Goal: Check status: Check status

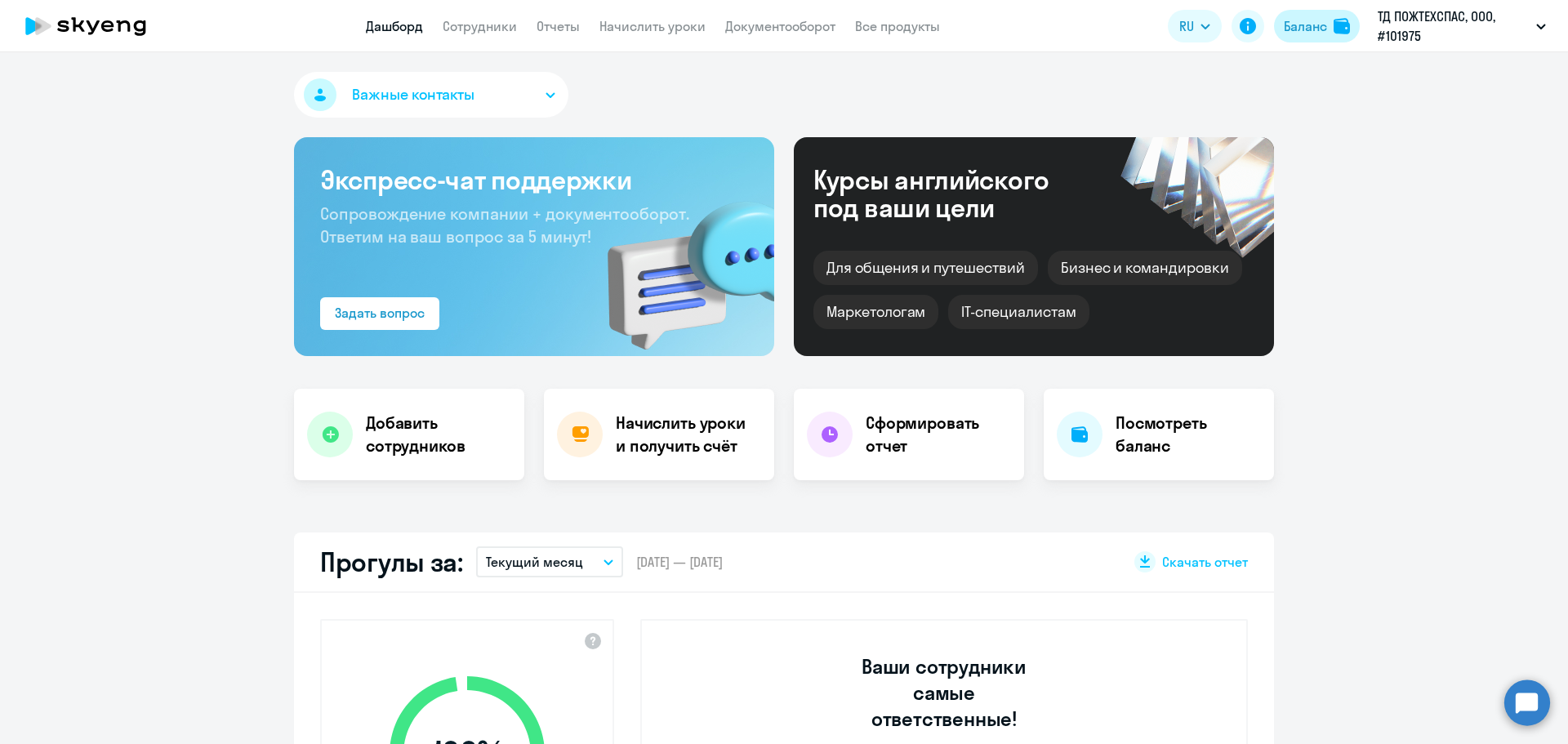
click at [1338, 34] on button "Баланс" at bounding box center [1317, 26] width 86 height 33
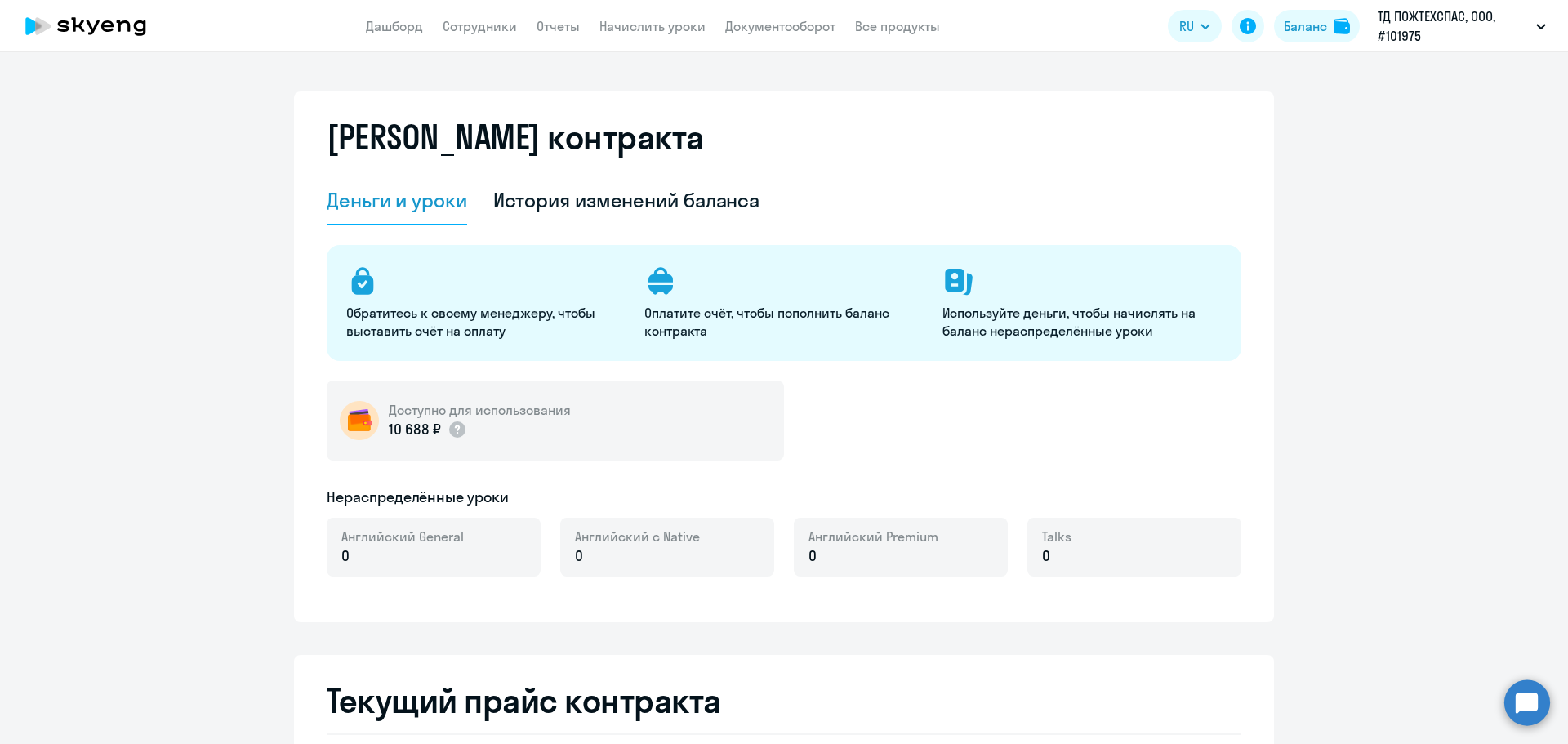
select select "english_adult_not_native_speaker"
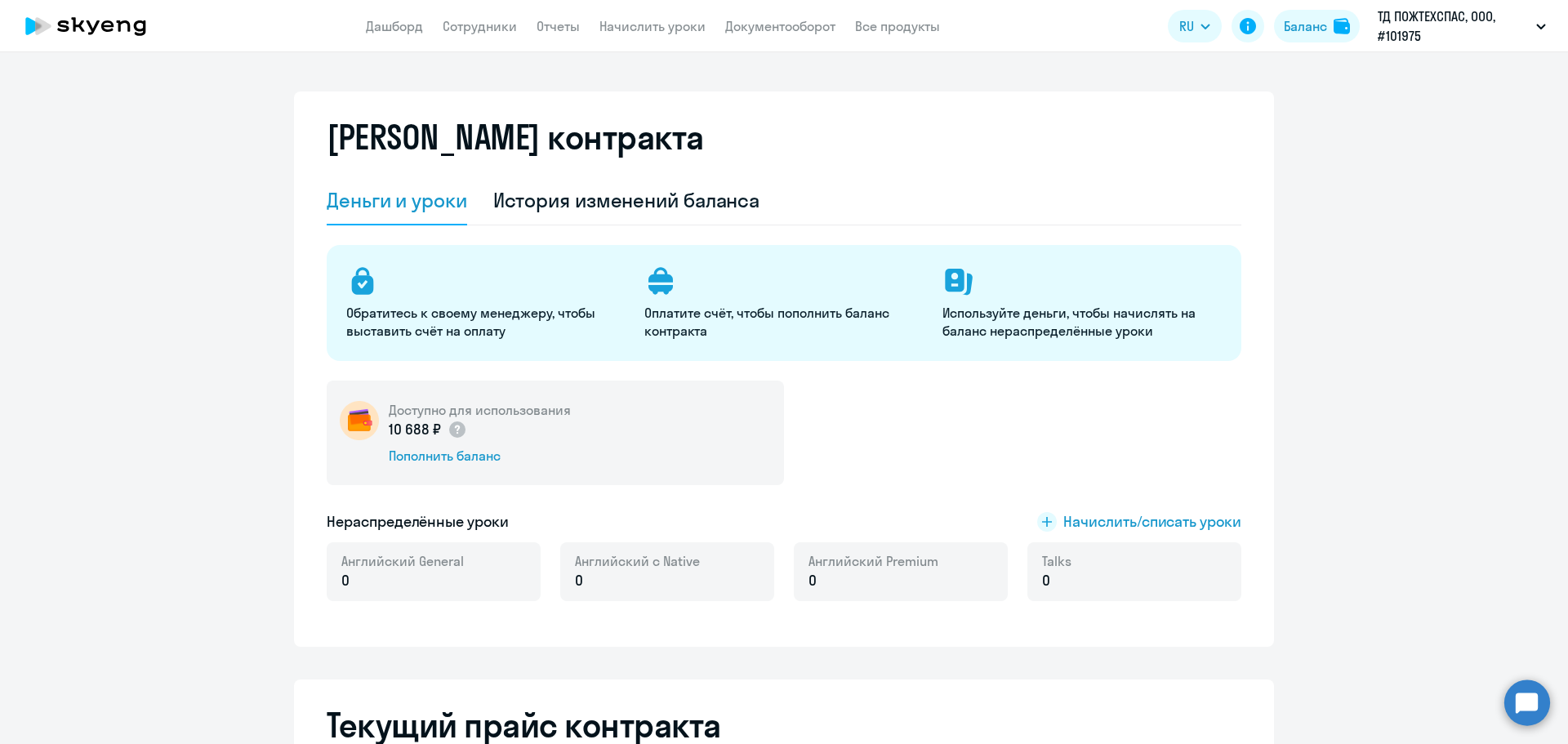
select select "english_adult_not_native_speaker"
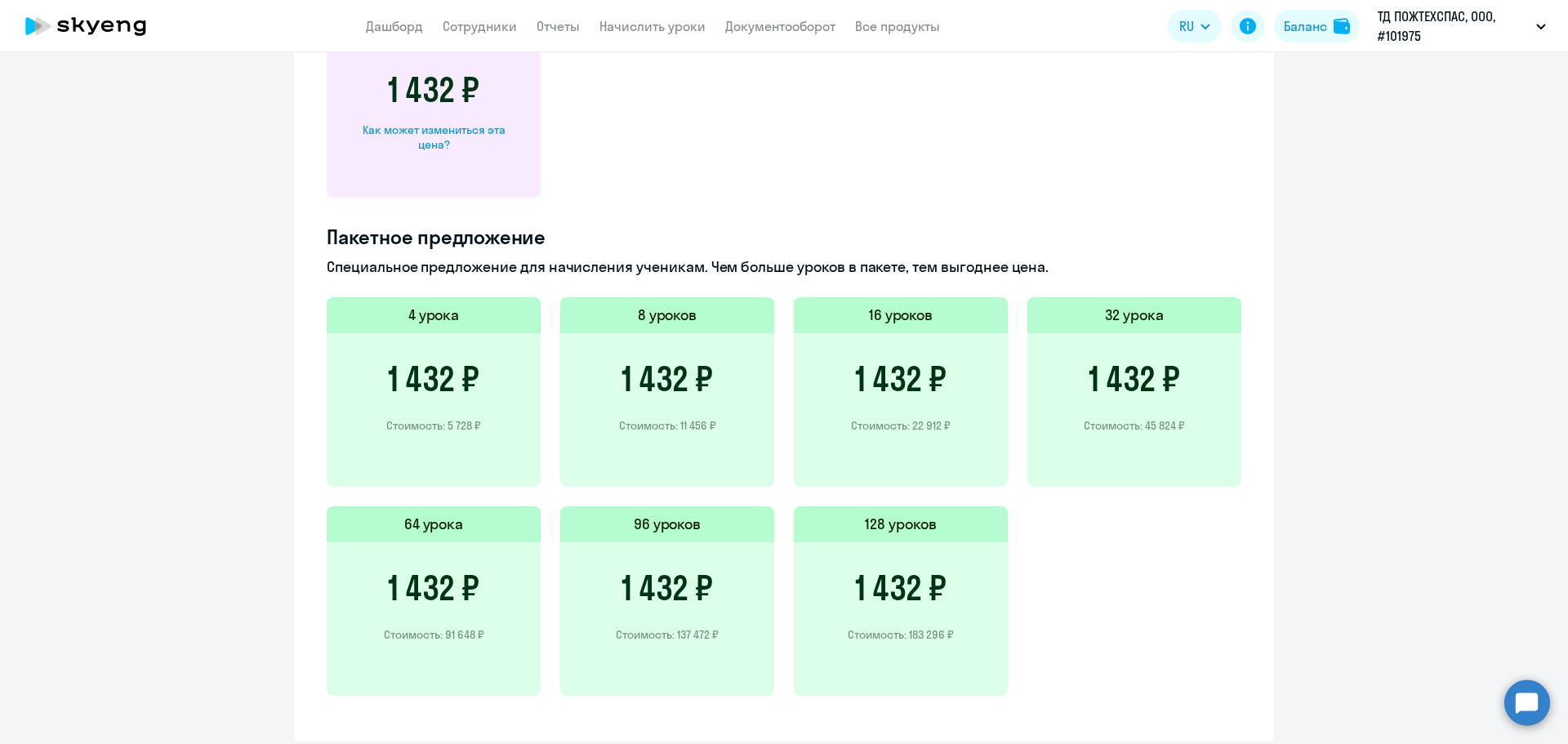
scroll to position [1015, 0]
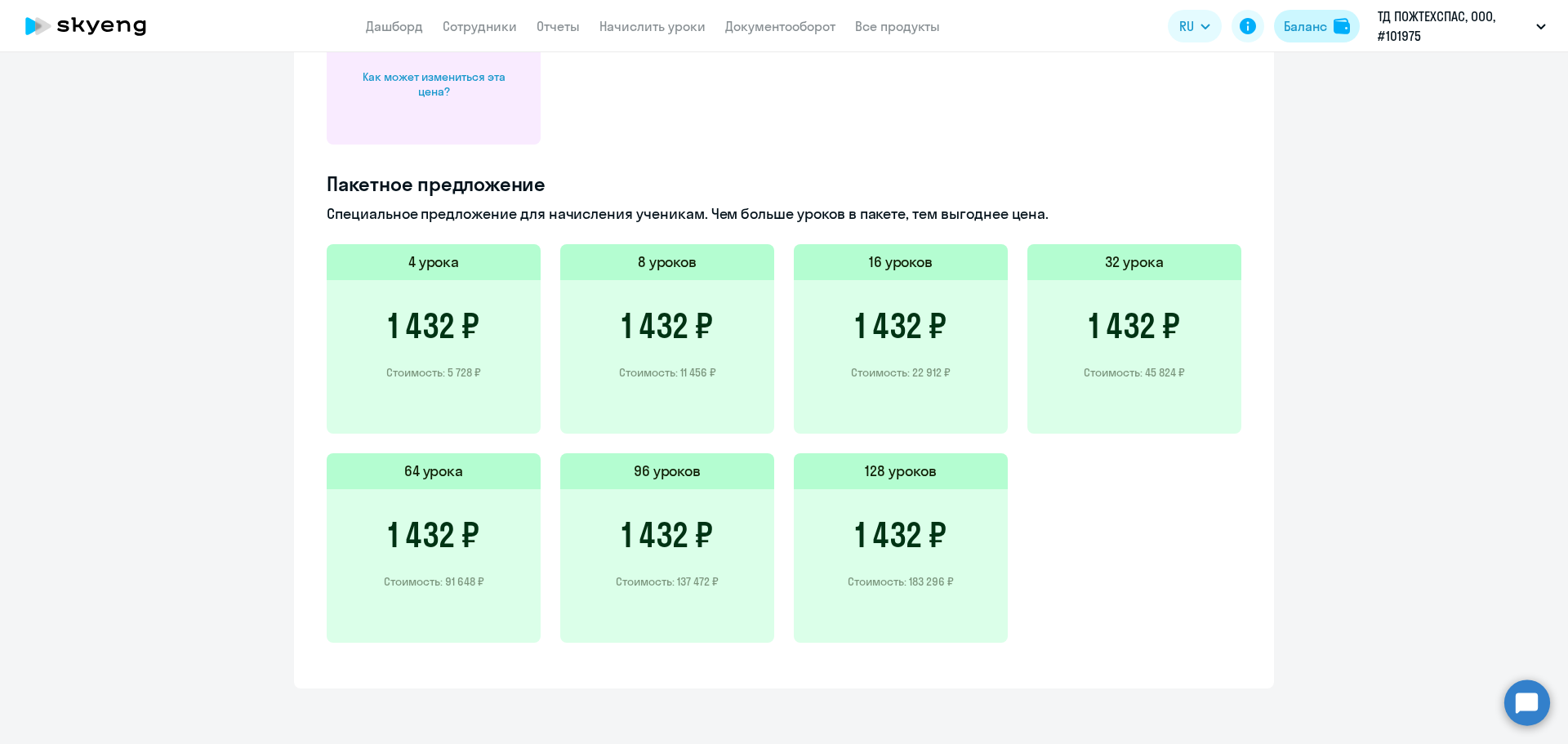
click at [1299, 29] on div "Баланс" at bounding box center [1305, 26] width 43 height 20
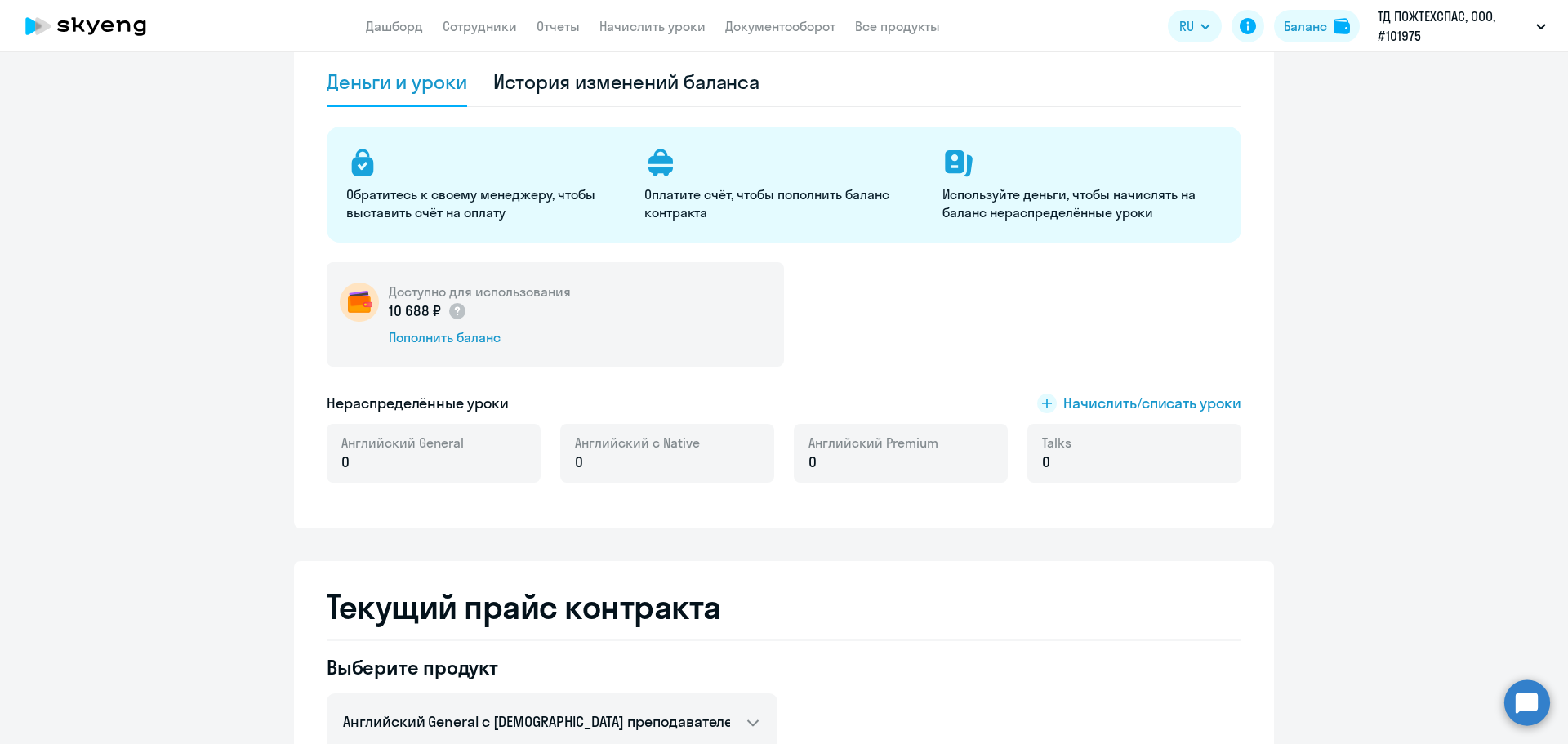
scroll to position [117, 0]
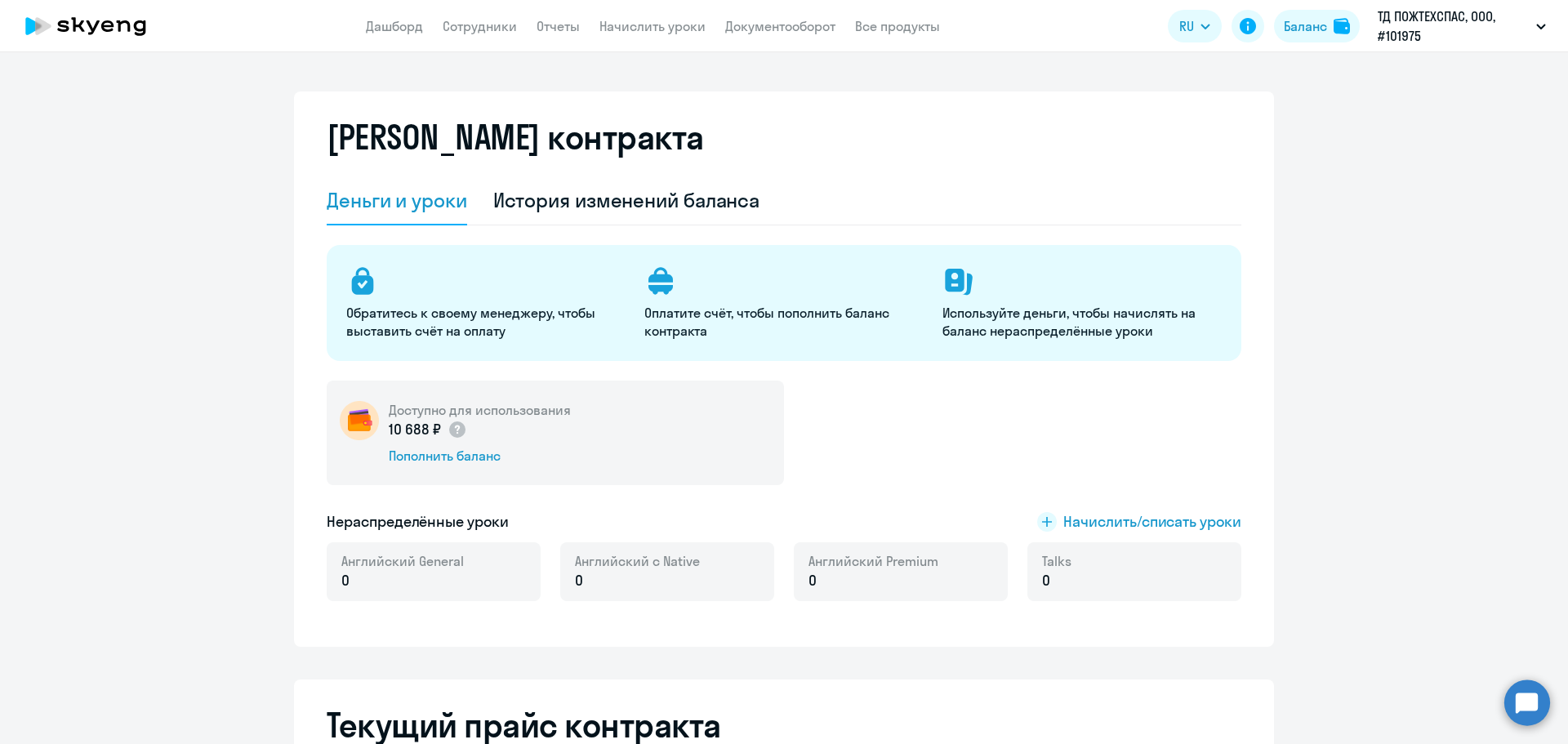
select select "english_adult_not_native_speaker"
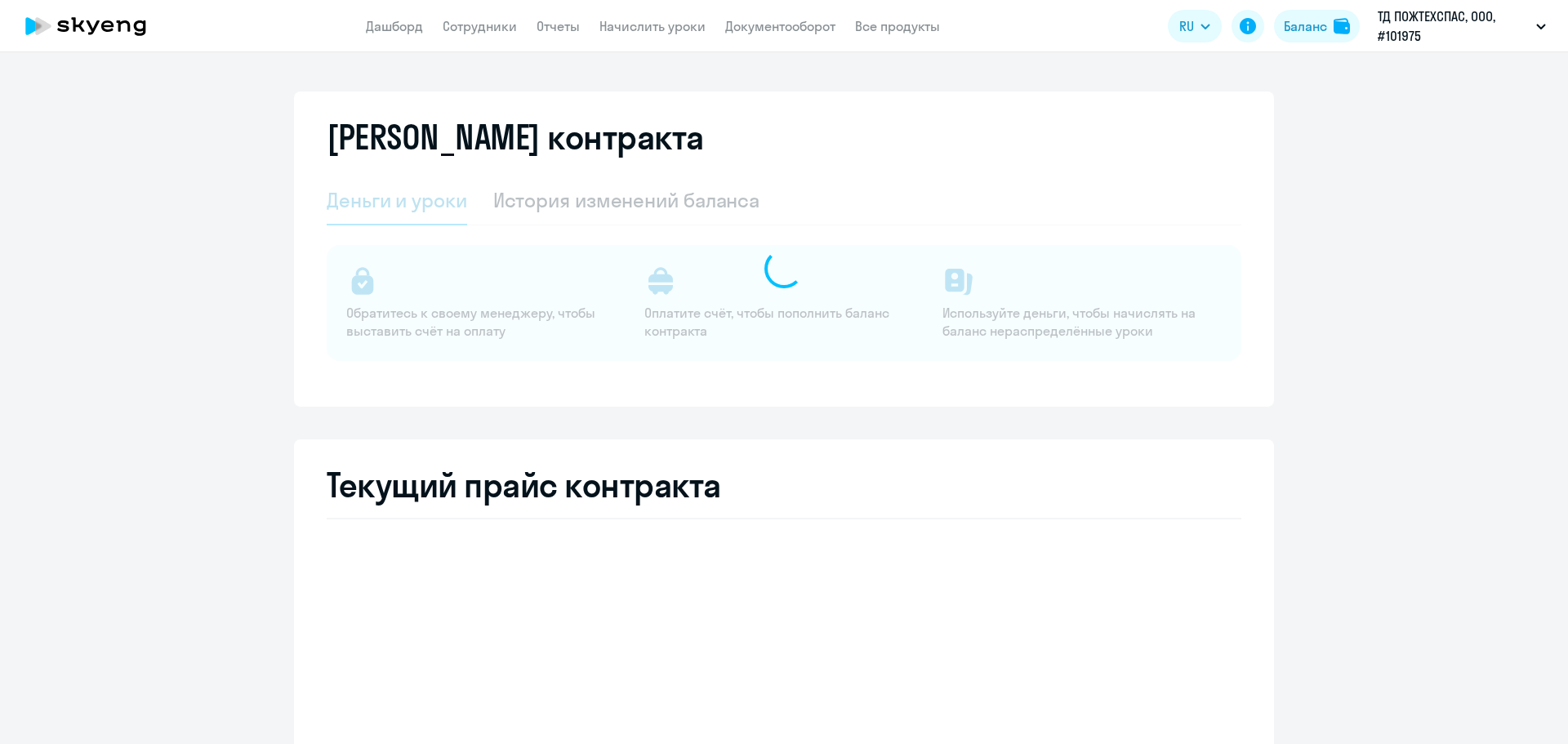
select select "english_adult_not_native_speaker"
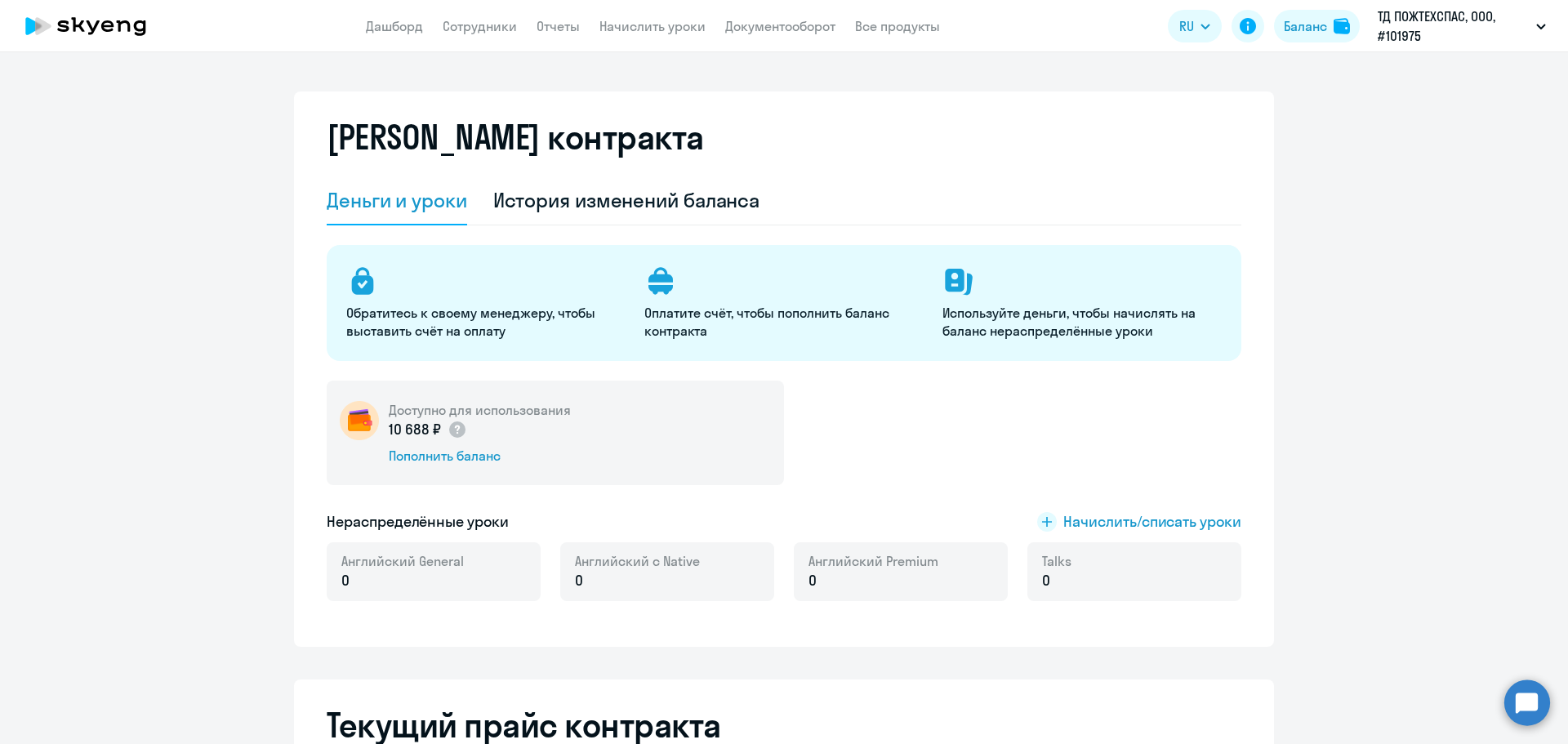
select select "english_adult_not_native_speaker"
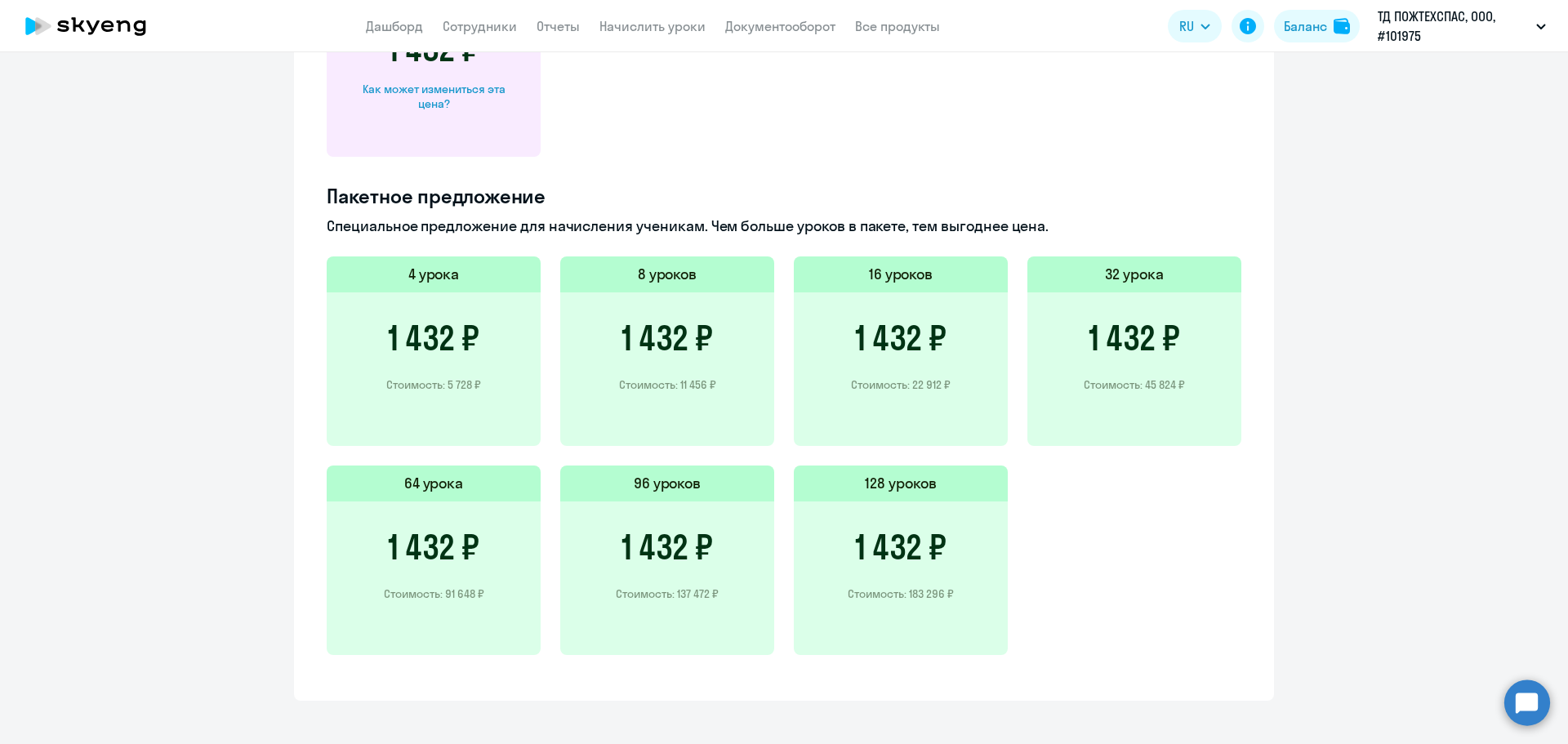
scroll to position [1015, 0]
